Goal: Find specific page/section: Find specific page/section

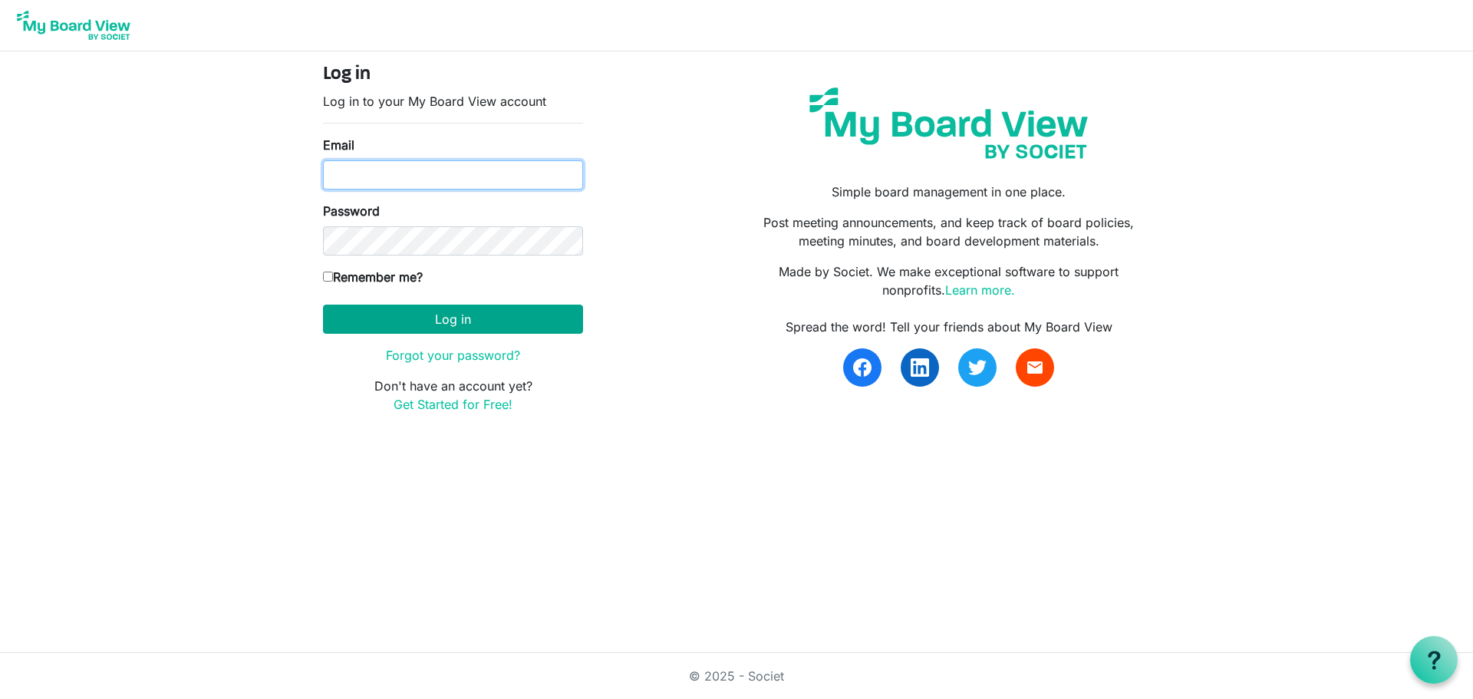
type input "[EMAIL_ADDRESS][DOMAIN_NAME]"
click at [408, 309] on button "Log in" at bounding box center [453, 319] width 260 height 29
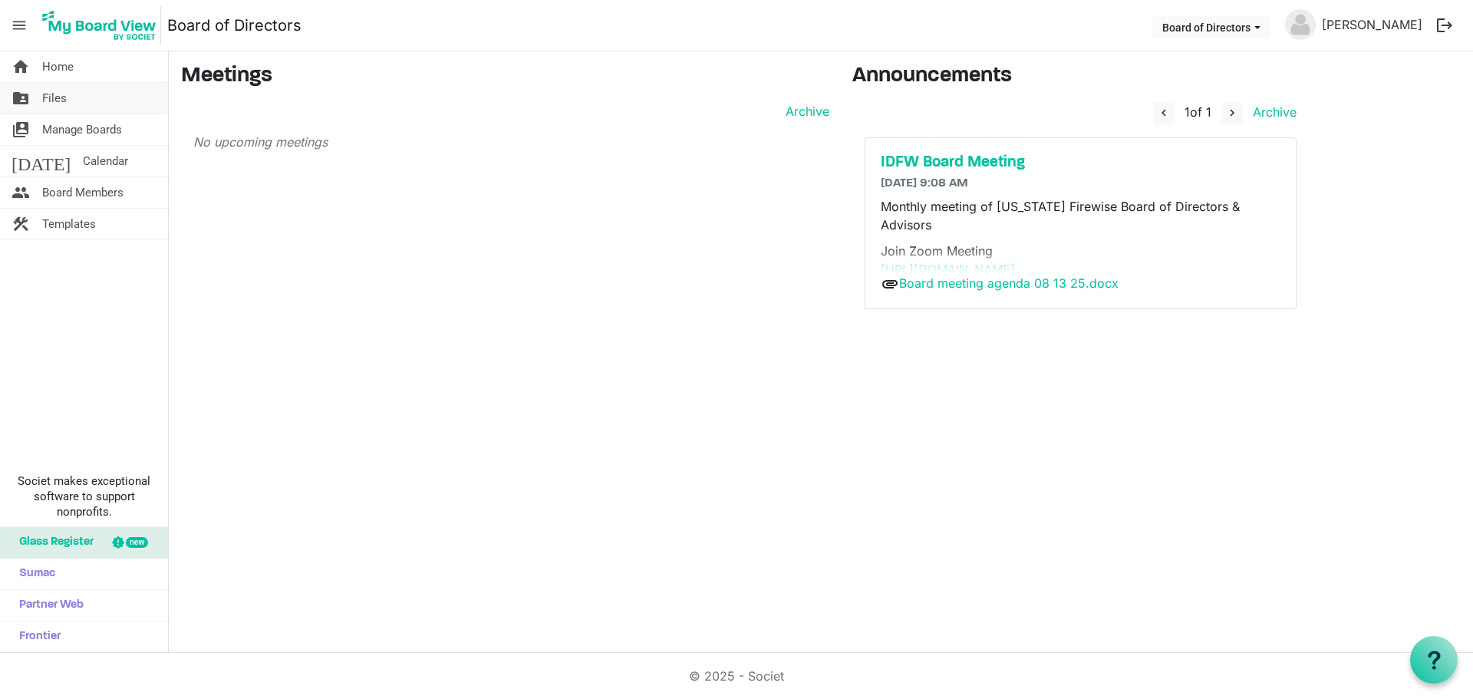
click at [92, 104] on link "folder_shared Files" at bounding box center [84, 98] width 168 height 31
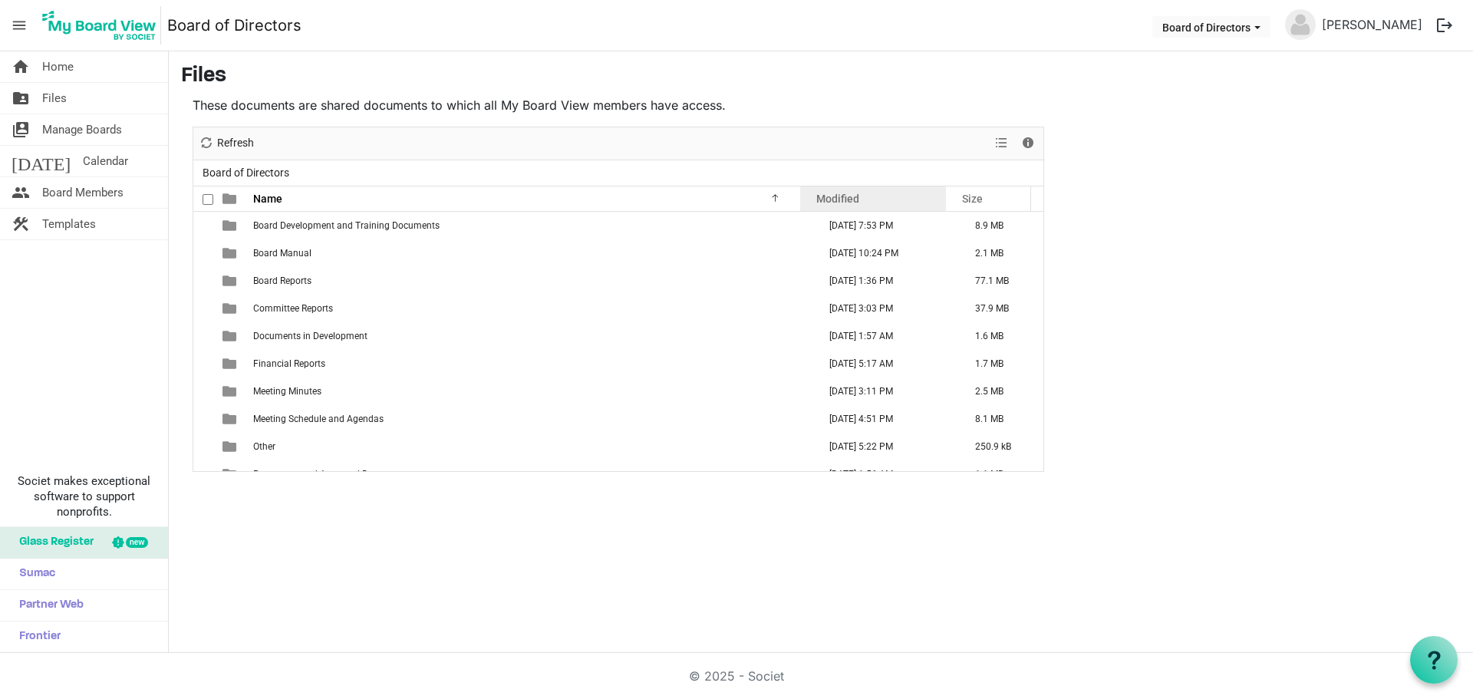
click at [835, 206] on div "Modified" at bounding box center [873, 198] width 124 height 22
click at [830, 206] on div "Modified" at bounding box center [873, 198] width 124 height 22
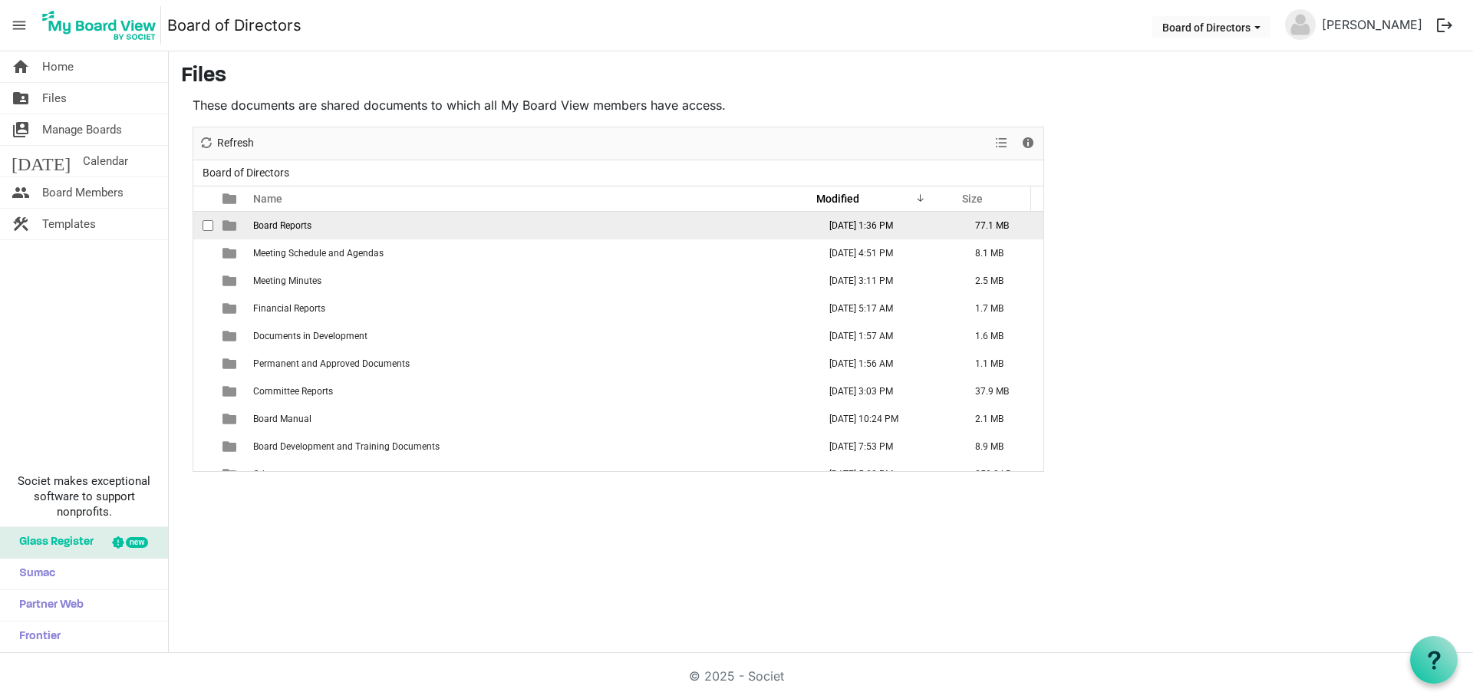
click at [831, 233] on td "[DATE] 1:36 PM" at bounding box center [886, 226] width 146 height 28
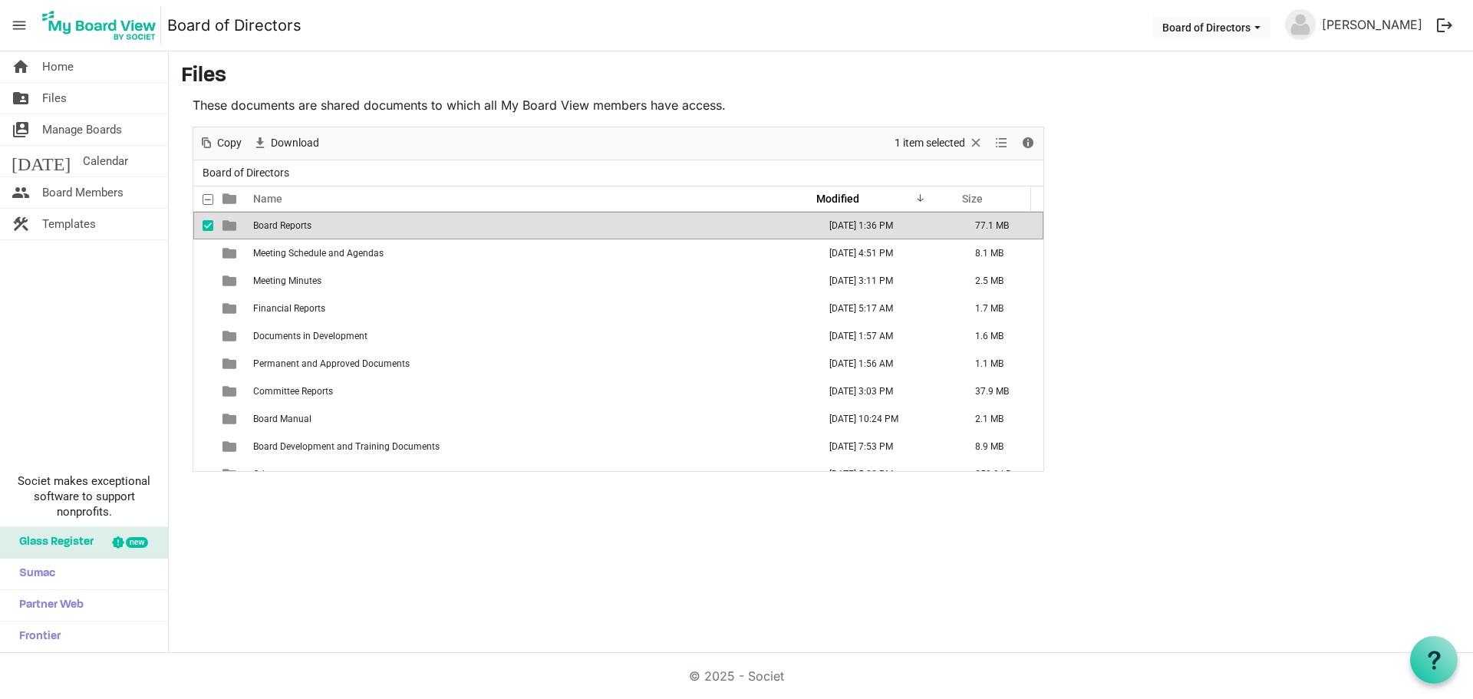
click at [831, 233] on td "[DATE] 1:36 PM" at bounding box center [886, 226] width 146 height 28
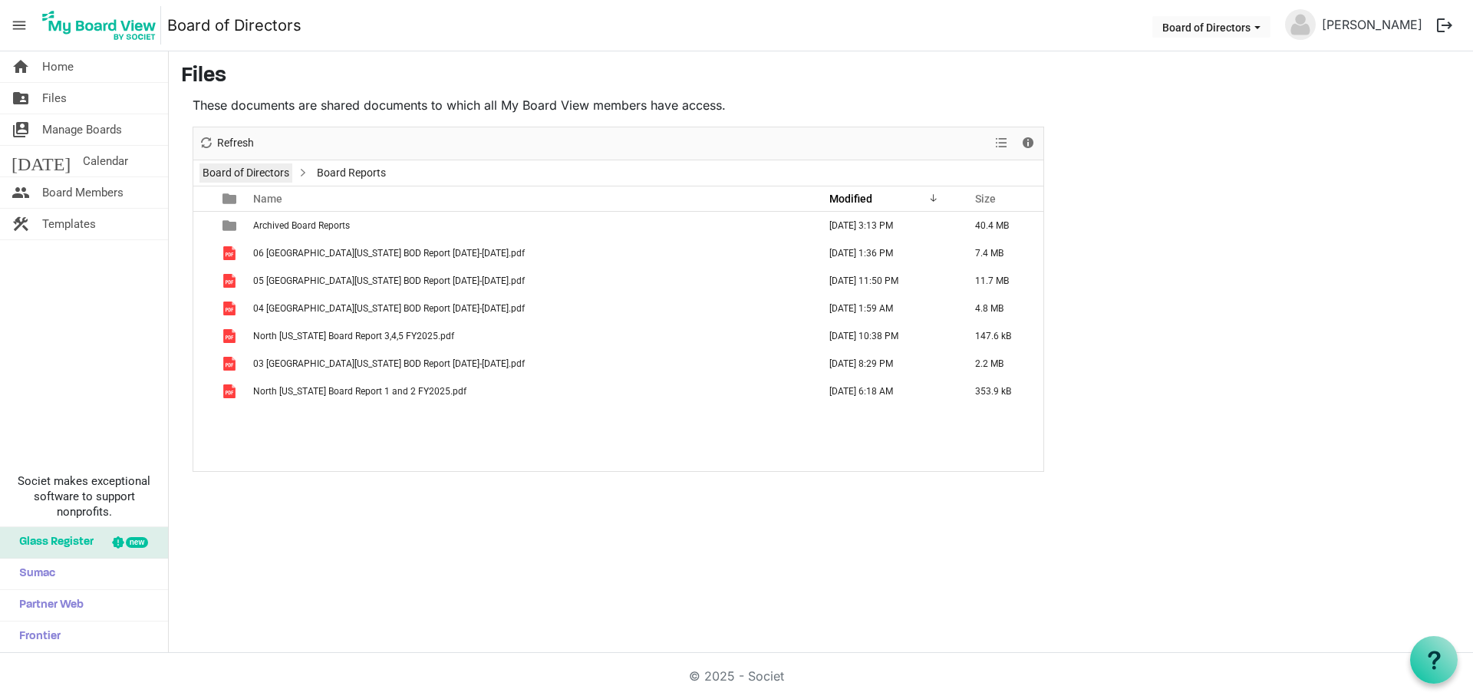
click at [288, 167] on link "Board of Directors" at bounding box center [246, 172] width 93 height 19
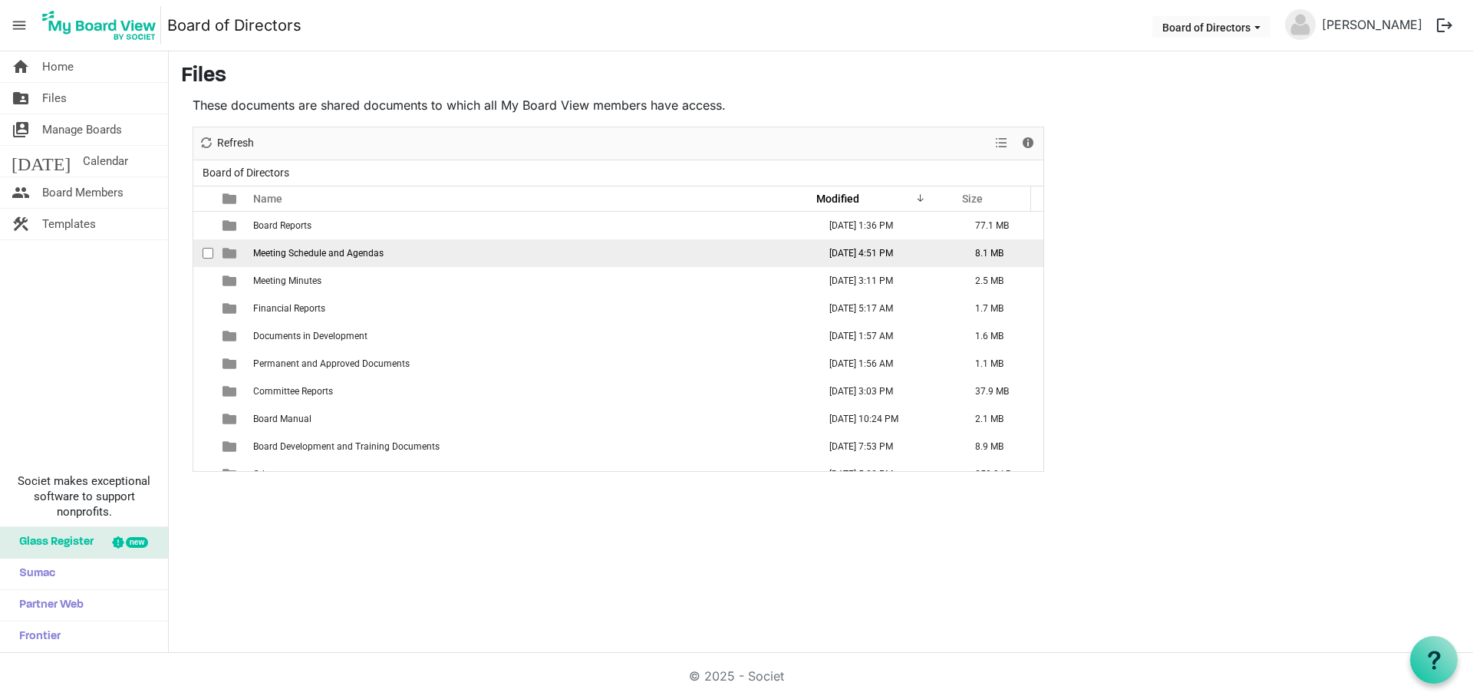
click at [817, 263] on td "[DATE] 4:51 PM" at bounding box center [886, 253] width 146 height 28
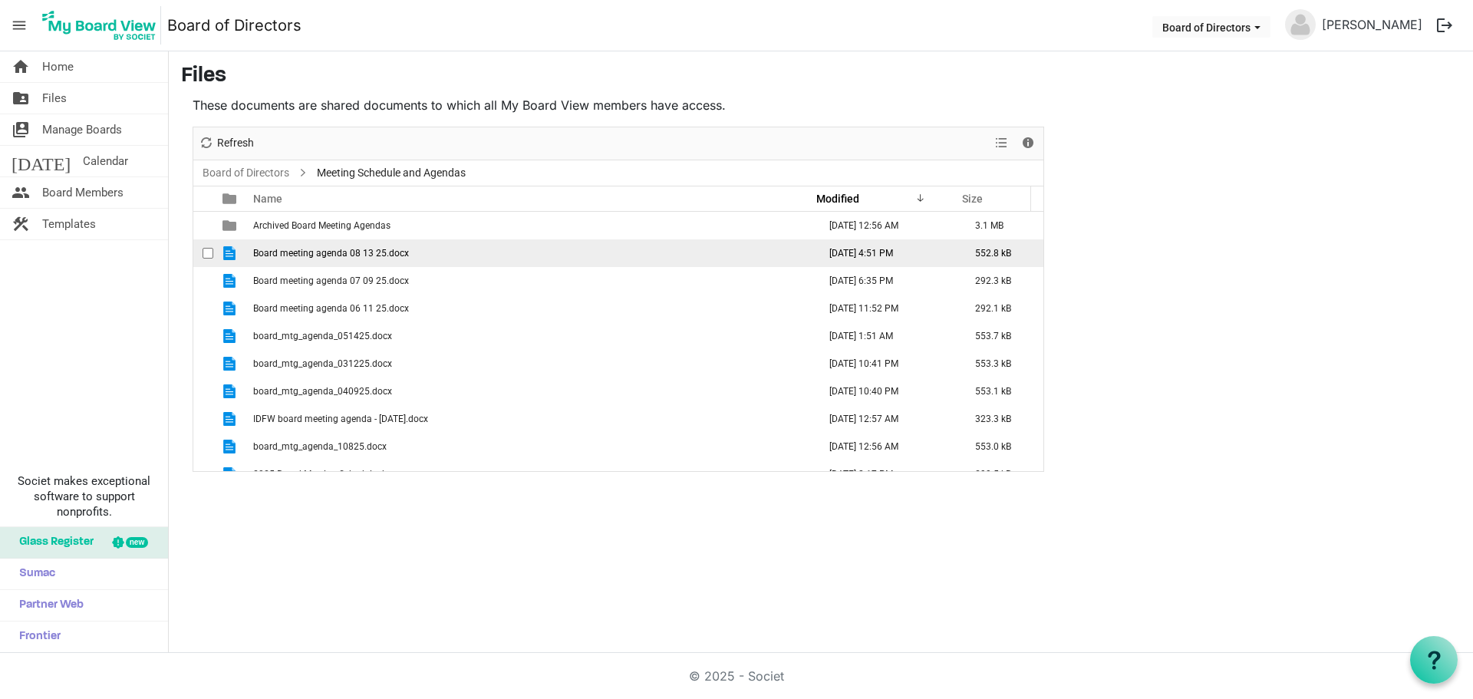
click at [627, 242] on td "Board meeting agenda 08 13 25.docx" at bounding box center [531, 253] width 565 height 28
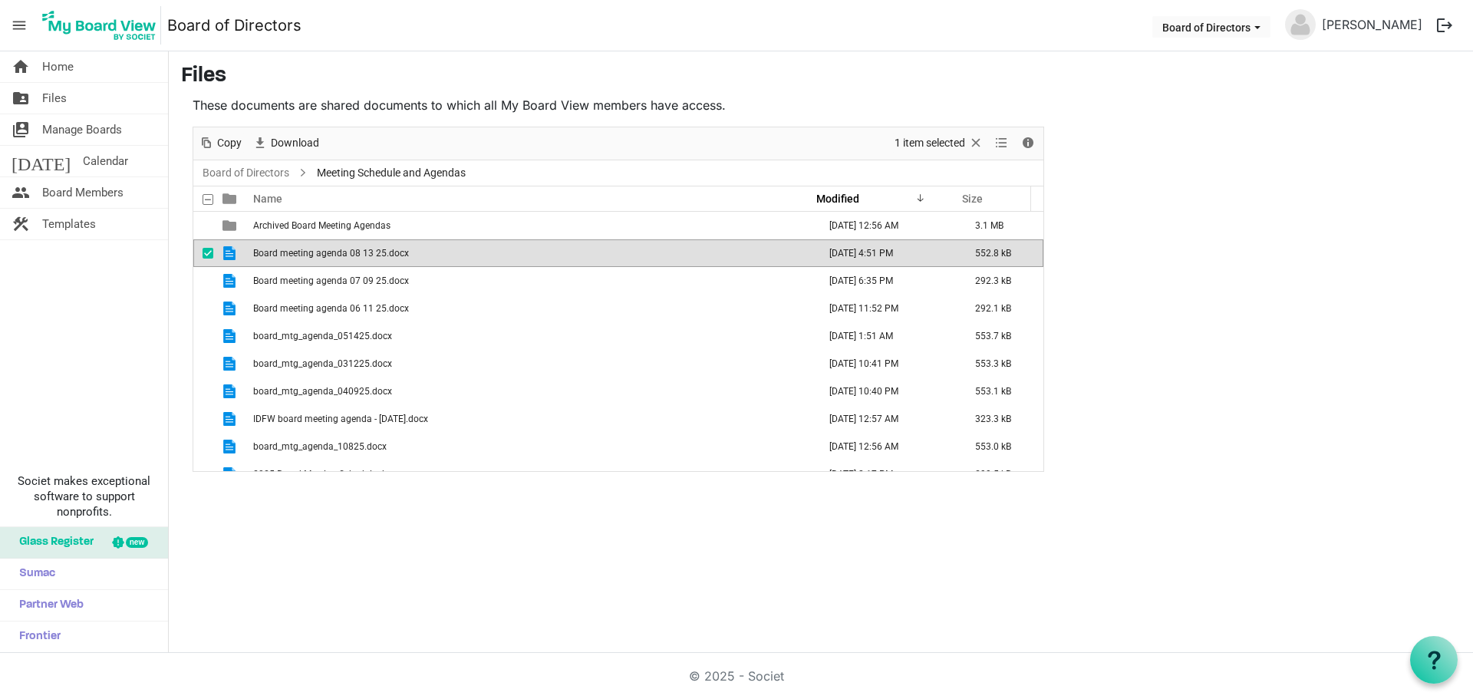
click at [627, 242] on td "Board meeting agenda 08 13 25.docx" at bounding box center [531, 253] width 565 height 28
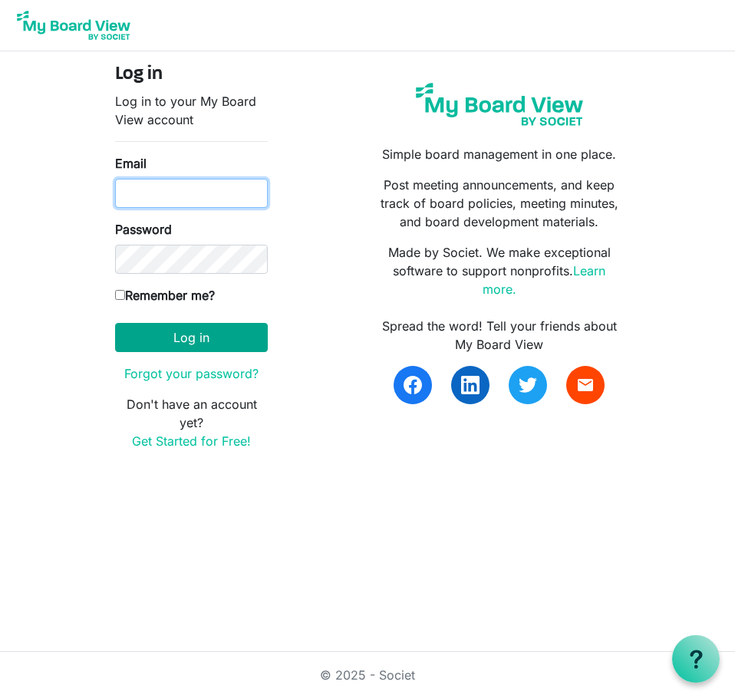
type input "[EMAIL_ADDRESS][DOMAIN_NAME]"
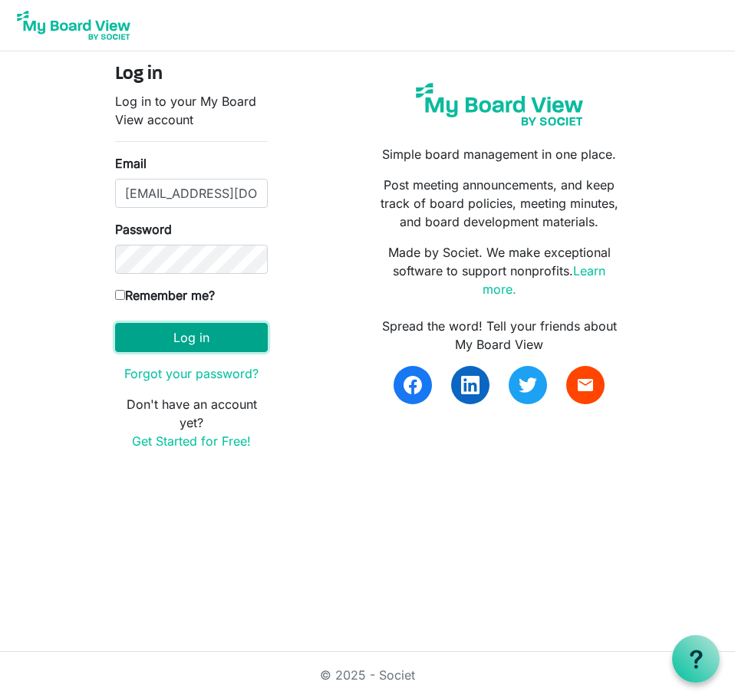
click at [203, 334] on button "Log in" at bounding box center [191, 337] width 153 height 29
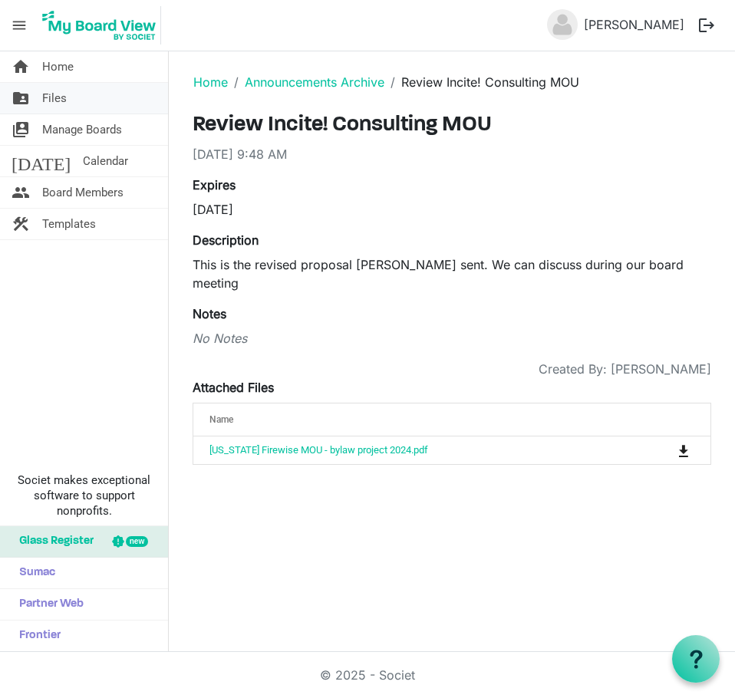
click at [57, 95] on span "Files" at bounding box center [54, 98] width 25 height 31
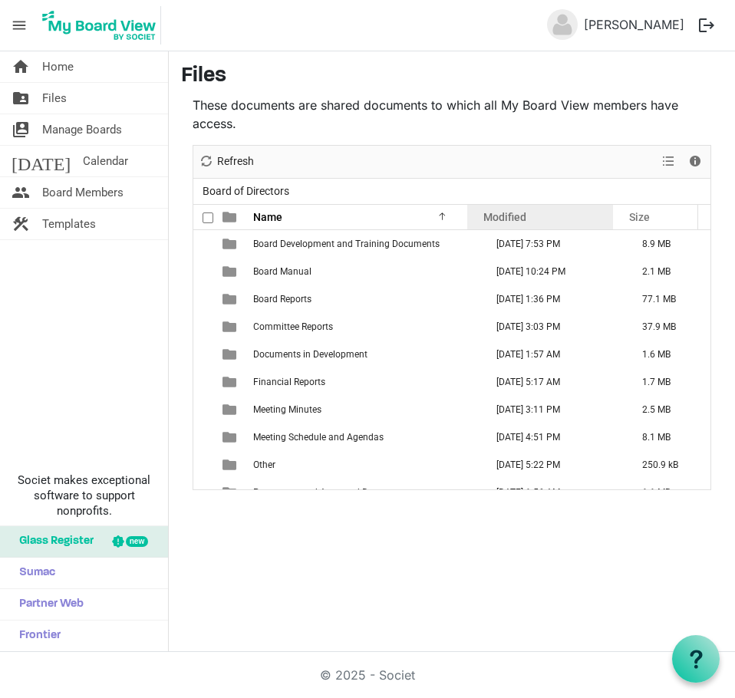
click at [573, 213] on div "Modified" at bounding box center [540, 217] width 124 height 22
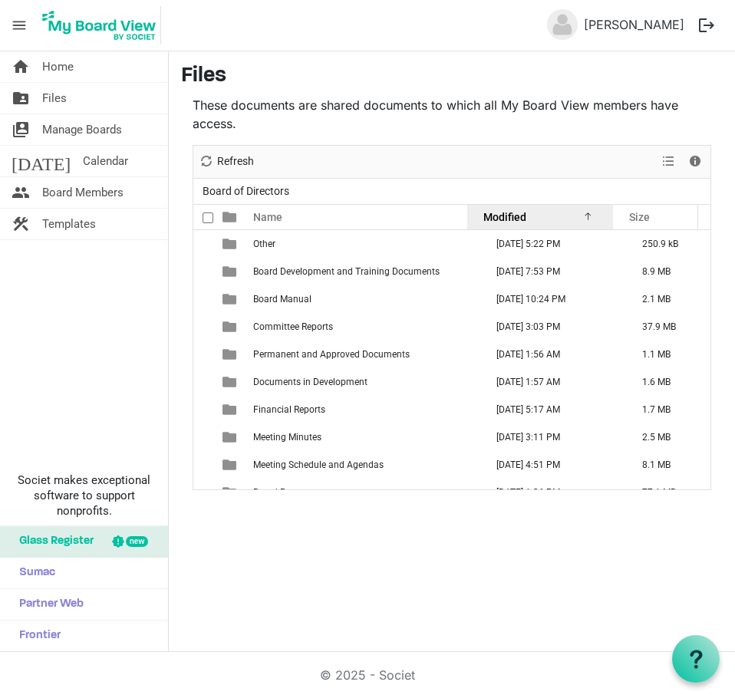
click at [573, 213] on div "Modified" at bounding box center [540, 217] width 124 height 22
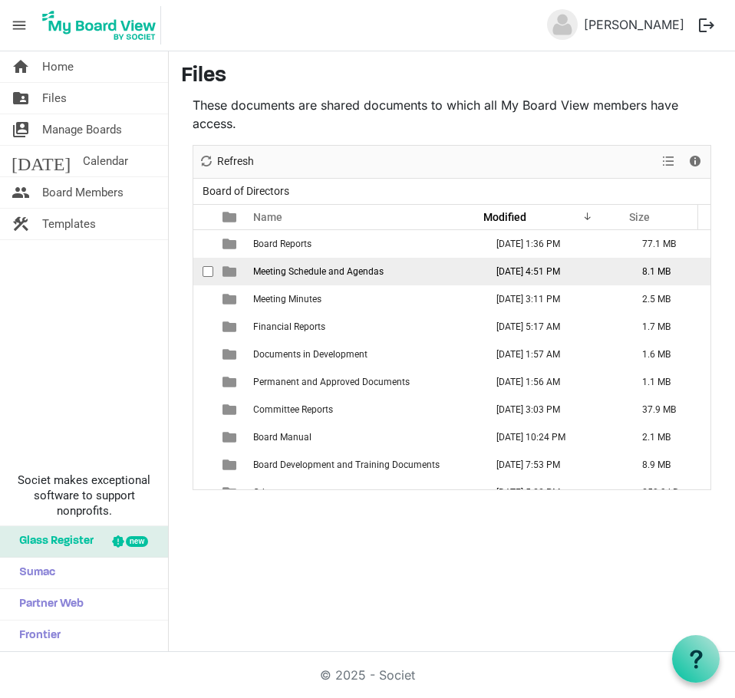
click at [488, 264] on td "August 11, 2025 4:51 PM" at bounding box center [553, 272] width 146 height 28
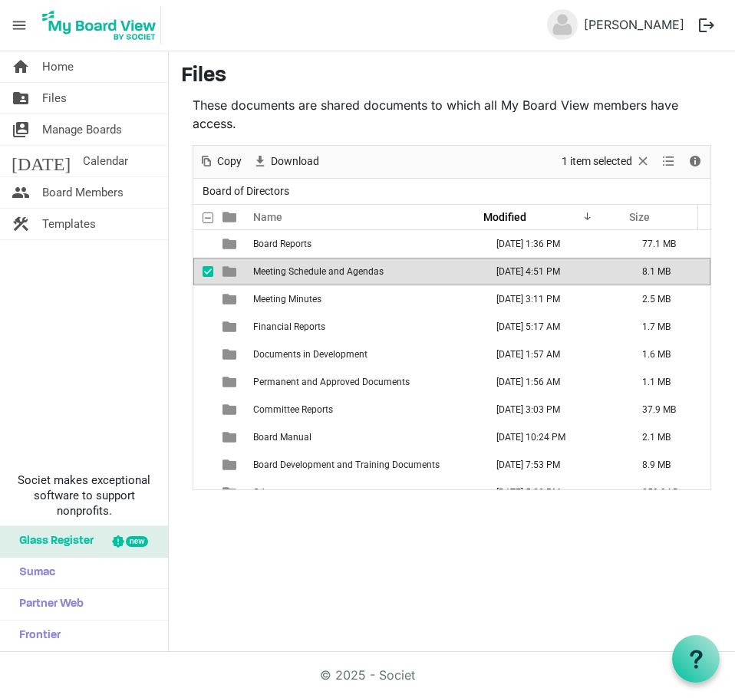
click at [488, 264] on td "August 11, 2025 4:51 PM" at bounding box center [553, 272] width 146 height 28
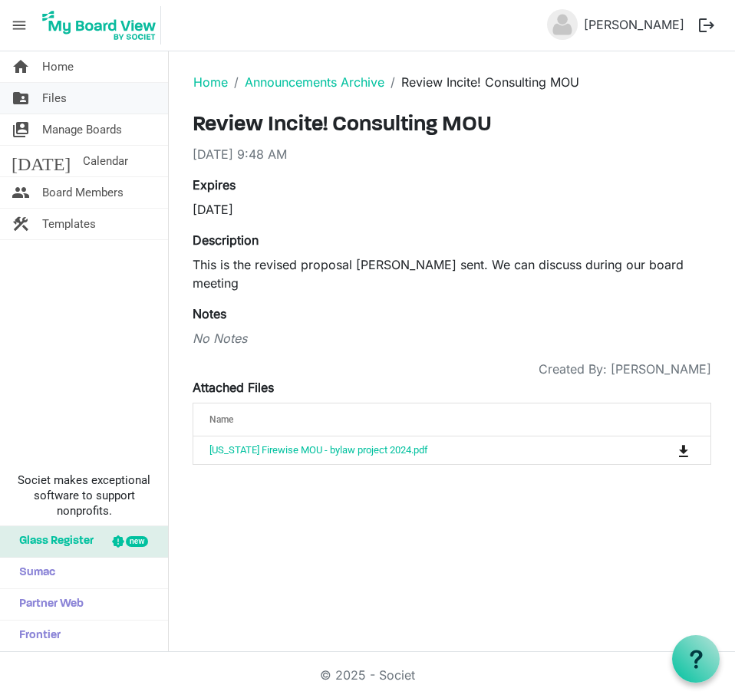
click at [59, 94] on span "Files" at bounding box center [54, 98] width 25 height 31
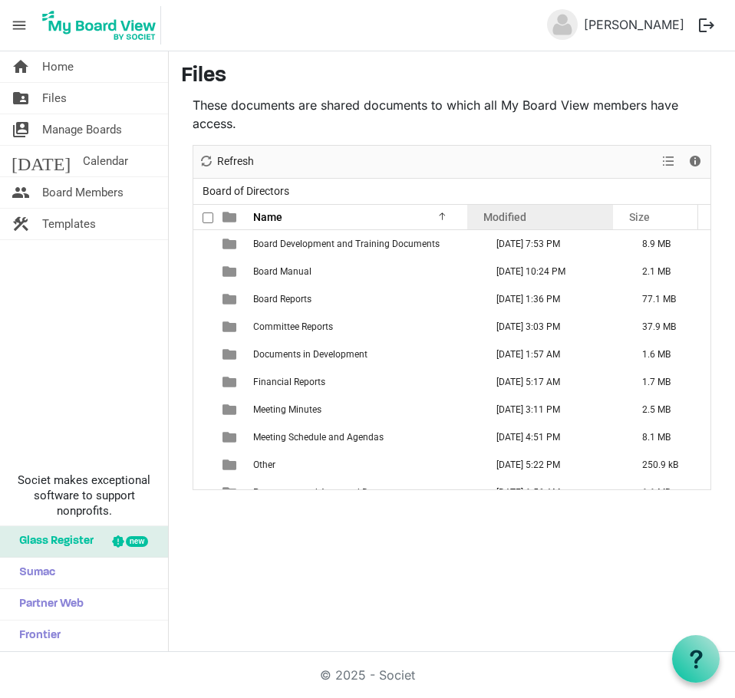
click at [539, 223] on div "Modified" at bounding box center [540, 217] width 124 height 22
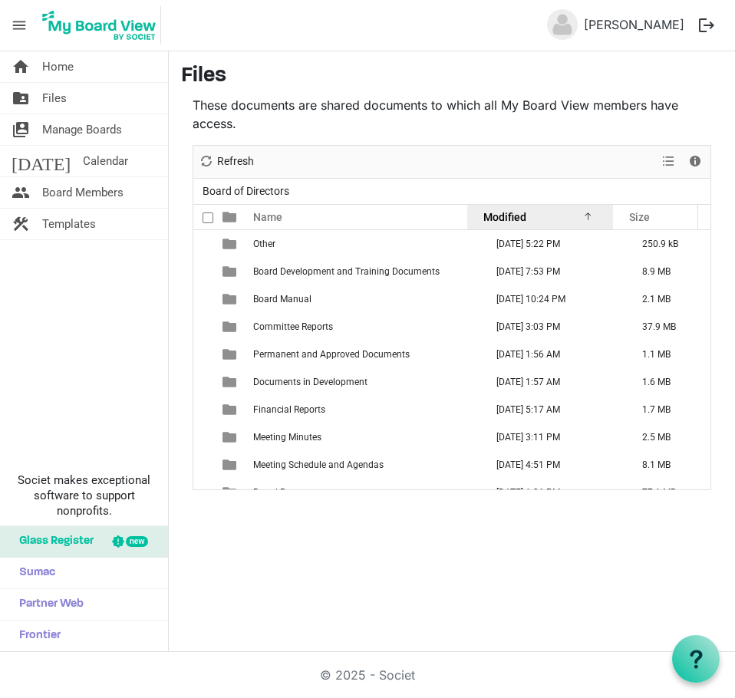
click at [536, 222] on div "Modified" at bounding box center [540, 217] width 124 height 22
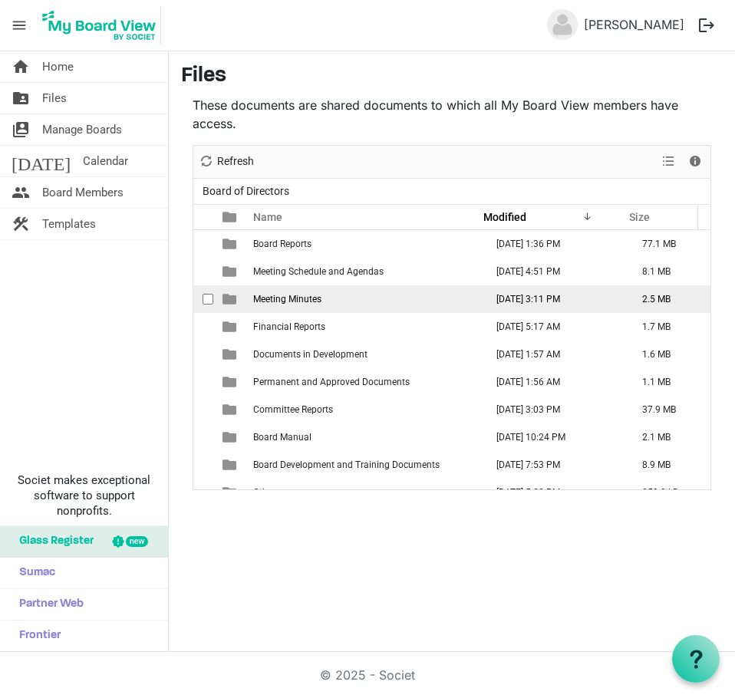
click at [552, 297] on td "[DATE] 3:11 PM" at bounding box center [553, 299] width 146 height 28
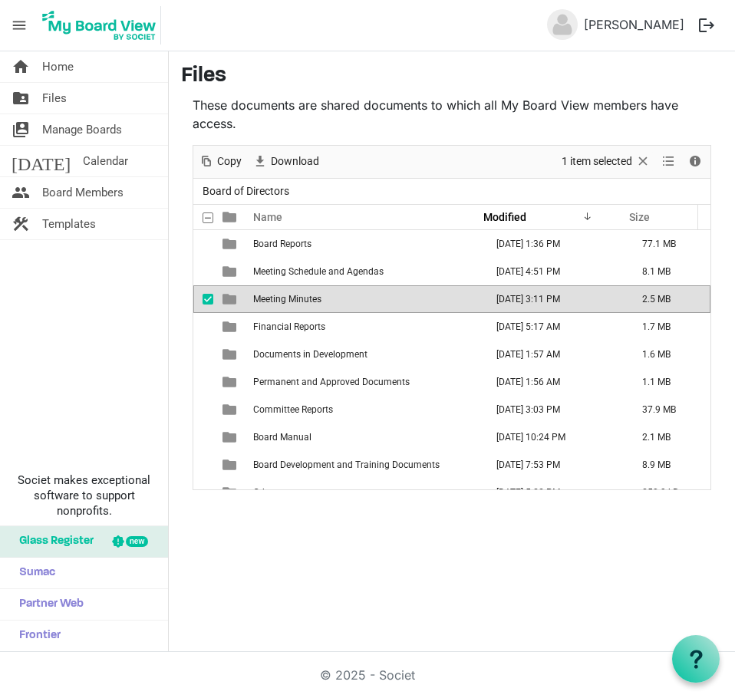
click at [552, 297] on td "[DATE] 3:11 PM" at bounding box center [553, 299] width 146 height 28
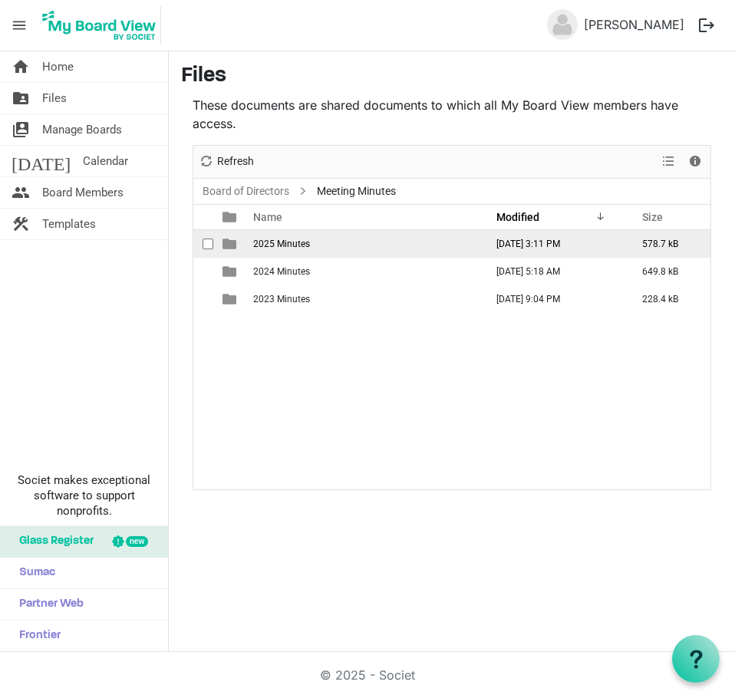
click at [549, 249] on td "[DATE] 3:11 PM" at bounding box center [553, 244] width 146 height 28
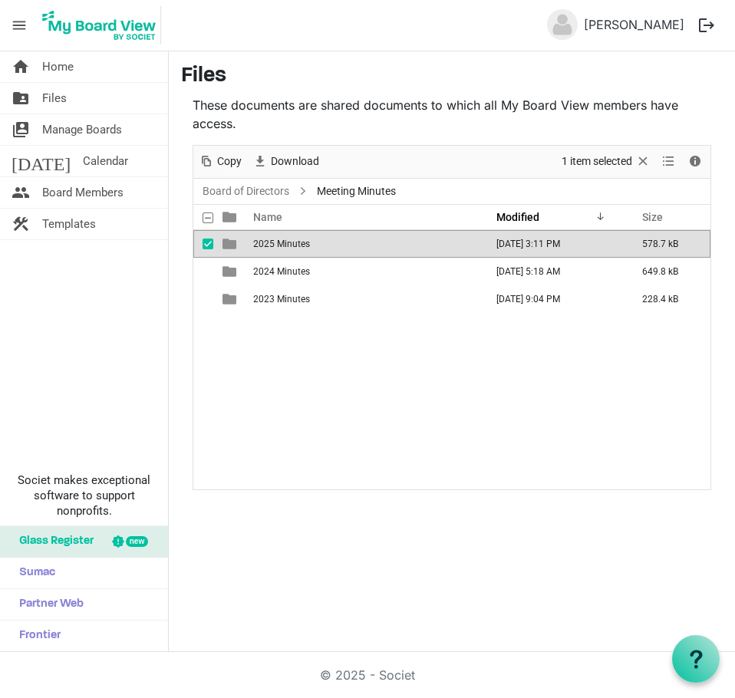
click at [549, 249] on td "[DATE] 3:11 PM" at bounding box center [553, 244] width 146 height 28
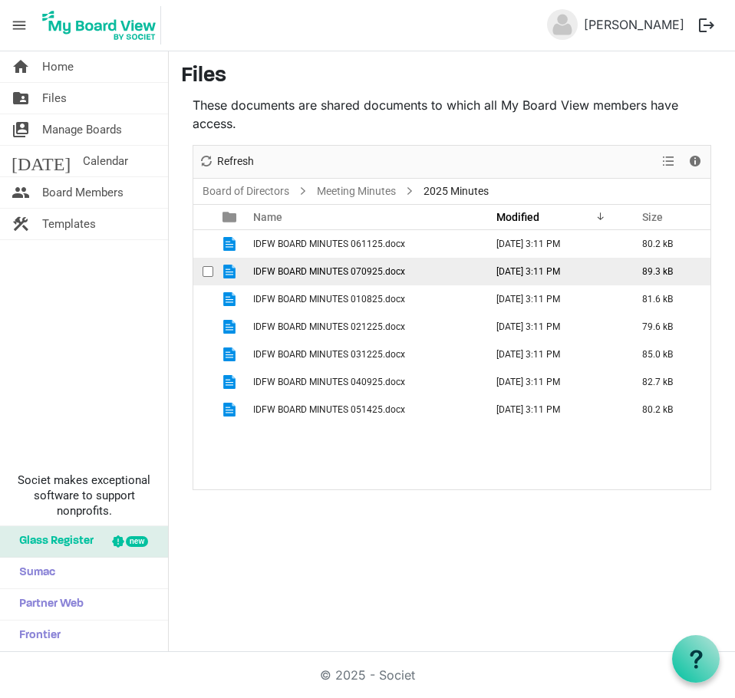
click at [553, 267] on td "[DATE] 3:11 PM" at bounding box center [553, 272] width 146 height 28
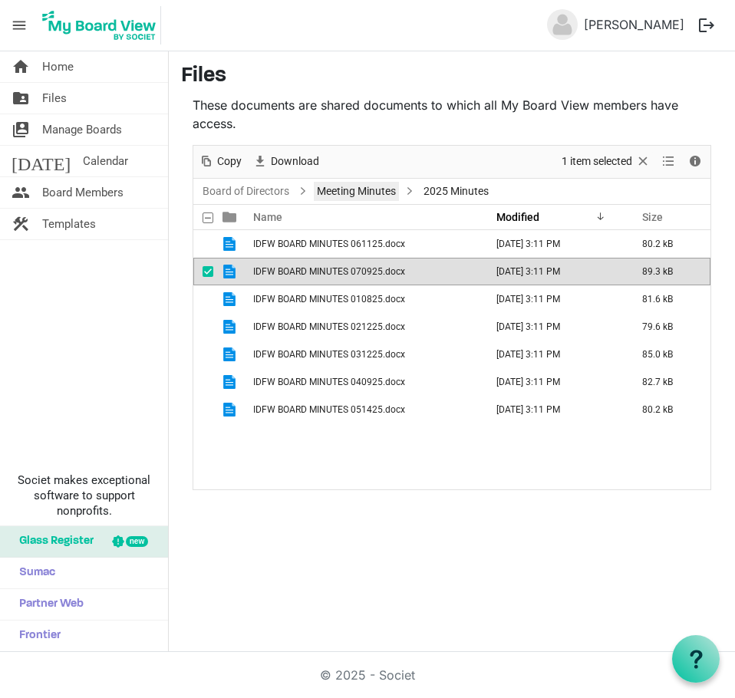
click at [355, 190] on link "Meeting Minutes" at bounding box center [356, 191] width 85 height 19
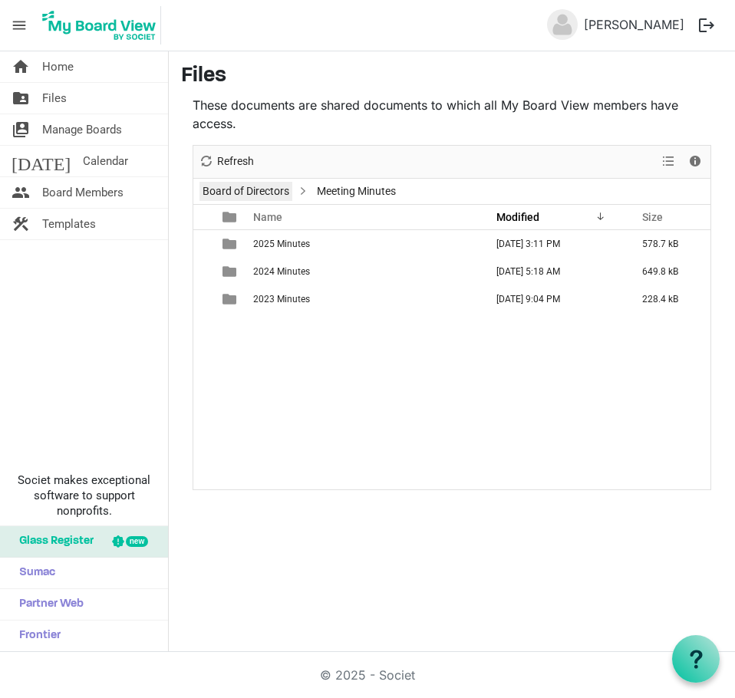
click at [287, 191] on link "Board of Directors" at bounding box center [246, 191] width 93 height 19
